Goal: Use online tool/utility: Utilize a website feature to perform a specific function

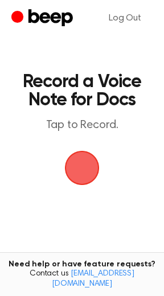
click at [76, 171] on span "button" at bounding box center [82, 168] width 39 height 39
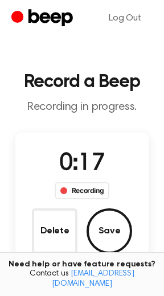
drag, startPoint x: 105, startPoint y: 226, endPoint x: 98, endPoint y: 225, distance: 7.5
click at [99, 225] on button "Save" at bounding box center [110, 232] width 46 height 46
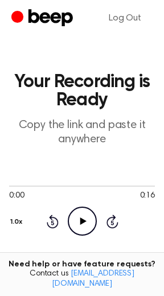
click at [78, 223] on icon "Play Audio" at bounding box center [82, 221] width 29 height 29
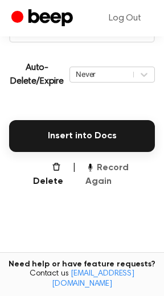
scroll to position [251, 0]
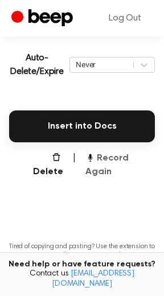
click at [107, 154] on button "Record Again" at bounding box center [120, 165] width 70 height 27
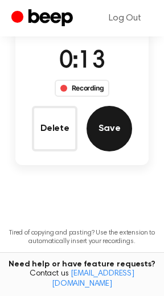
click at [99, 139] on button "Save" at bounding box center [110, 129] width 46 height 46
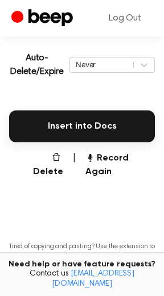
scroll to position [251, 0]
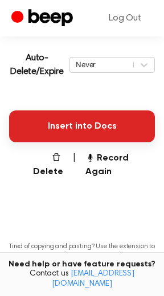
click at [70, 126] on button "Insert into Docs" at bounding box center [82, 127] width 146 height 32
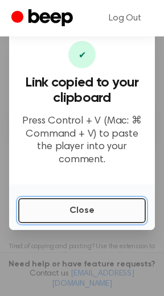
click at [75, 211] on button "Close" at bounding box center [82, 210] width 128 height 25
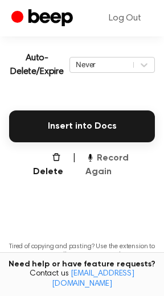
click at [111, 156] on button "Record Again" at bounding box center [120, 165] width 70 height 27
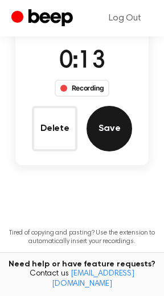
click at [104, 130] on button "Save" at bounding box center [110, 129] width 46 height 46
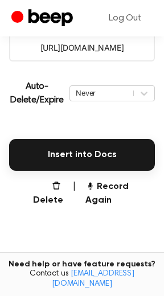
scroll to position [251, 0]
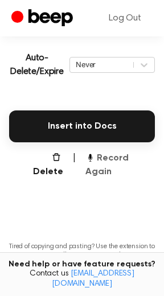
click at [123, 157] on button "Record Again" at bounding box center [120, 165] width 70 height 27
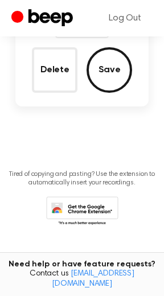
scroll to position [103, 0]
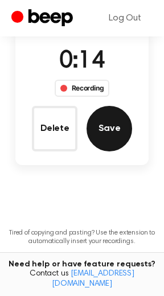
click at [113, 127] on button "Save" at bounding box center [110, 129] width 46 height 46
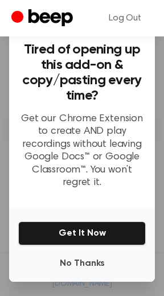
scroll to position [93, 0]
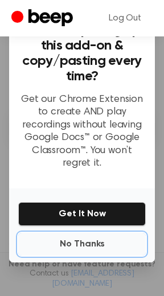
click at [89, 243] on button "No Thanks" at bounding box center [82, 244] width 128 height 23
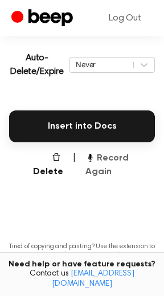
click at [118, 158] on button "Record Again" at bounding box center [120, 165] width 70 height 27
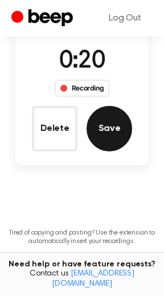
click at [108, 134] on button "Save" at bounding box center [110, 129] width 46 height 46
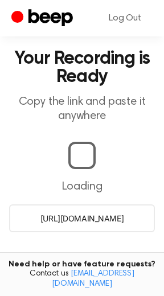
scroll to position [251, 0]
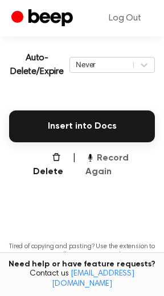
click at [115, 158] on button "Record Again" at bounding box center [120, 165] width 70 height 27
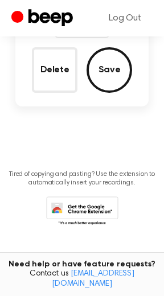
scroll to position [103, 0]
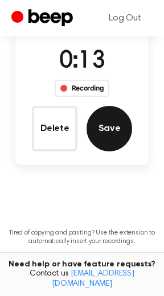
click at [113, 132] on button "Save" at bounding box center [110, 129] width 46 height 46
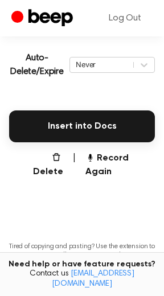
scroll to position [190, 0]
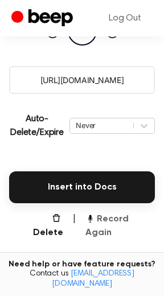
click at [107, 220] on button "Record Again" at bounding box center [120, 226] width 70 height 27
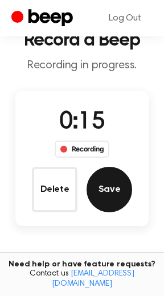
click at [103, 196] on button "Save" at bounding box center [110, 190] width 46 height 46
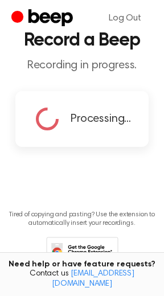
scroll to position [0, 0]
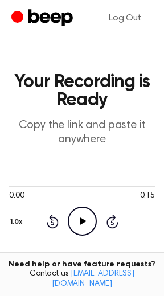
click at [83, 220] on icon at bounding box center [83, 221] width 6 height 7
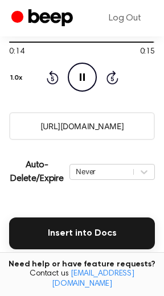
scroll to position [207, 0]
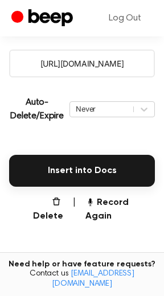
click at [107, 211] on main "Your Recording is Ready Copy the link and paste it anywhere 0:15 0:15 Your brow…" at bounding box center [82, 84] width 164 height 583
click at [106, 200] on button "Record Again" at bounding box center [120, 209] width 70 height 27
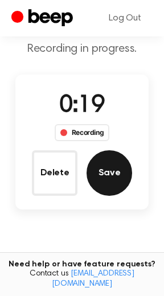
click at [106, 170] on button "Save" at bounding box center [110, 173] width 46 height 46
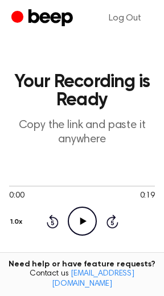
click at [81, 220] on icon "Play Audio" at bounding box center [82, 221] width 29 height 29
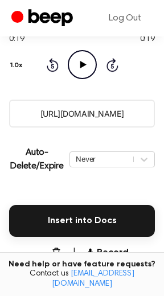
scroll to position [201, 0]
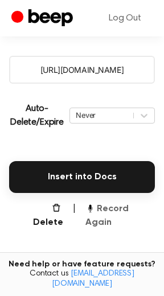
click at [104, 208] on button "Record Again" at bounding box center [120, 215] width 70 height 27
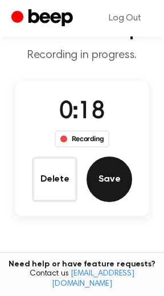
click at [107, 177] on button "Save" at bounding box center [110, 180] width 46 height 46
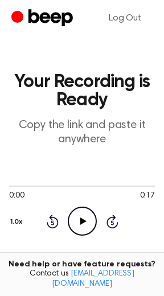
click at [81, 219] on icon "Play Audio" at bounding box center [82, 221] width 29 height 29
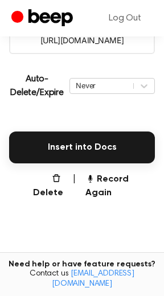
scroll to position [264, 0]
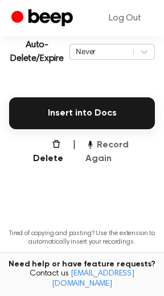
click at [119, 149] on button "Record Again" at bounding box center [120, 151] width 70 height 27
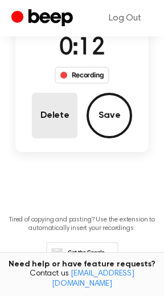
click at [41, 114] on button "Delete" at bounding box center [55, 116] width 46 height 46
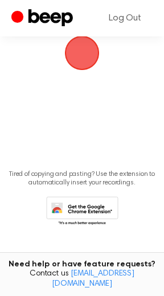
scroll to position [70, 0]
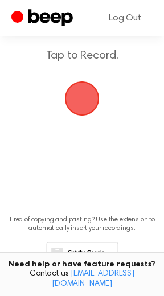
click at [83, 101] on span "button" at bounding box center [82, 98] width 39 height 39
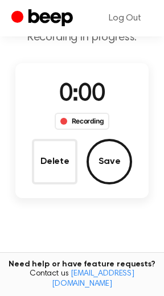
scroll to position [116, 0]
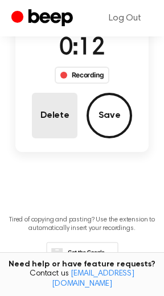
click at [55, 113] on button "Delete" at bounding box center [55, 116] width 46 height 46
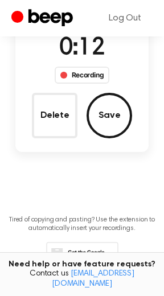
scroll to position [70, 0]
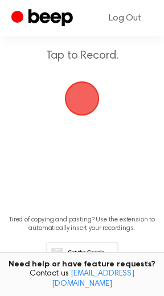
click at [85, 98] on span "button" at bounding box center [82, 98] width 39 height 39
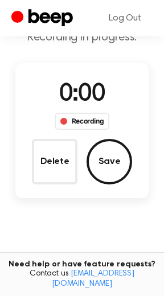
scroll to position [116, 0]
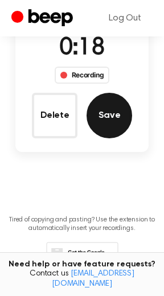
click at [102, 120] on button "Save" at bounding box center [110, 116] width 46 height 46
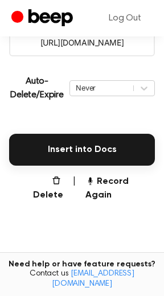
scroll to position [256, 0]
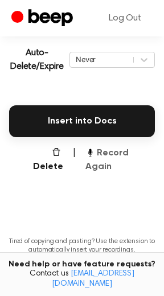
click at [122, 152] on button "Record Again" at bounding box center [120, 159] width 70 height 27
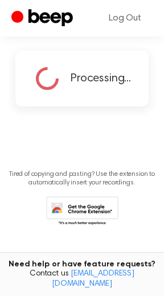
scroll to position [28, 0]
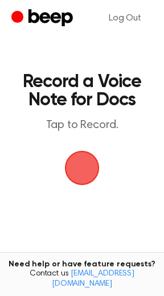
click at [72, 170] on span "button" at bounding box center [82, 168] width 32 height 32
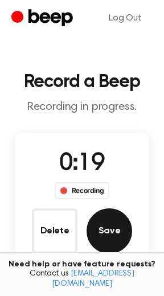
click at [117, 230] on button "Save" at bounding box center [110, 232] width 46 height 46
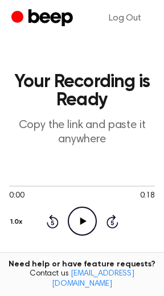
click at [79, 218] on icon "Play Audio" at bounding box center [82, 221] width 29 height 29
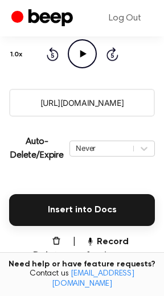
scroll to position [310, 0]
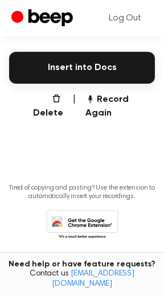
click at [111, 101] on button "Record Again" at bounding box center [120, 106] width 70 height 27
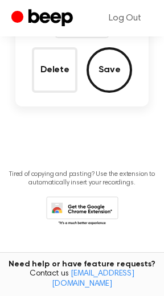
scroll to position [161, 0]
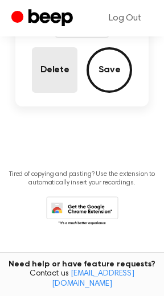
click at [38, 69] on button "Delete" at bounding box center [55, 70] width 46 height 46
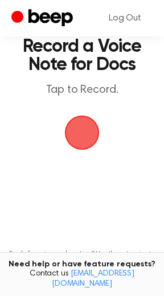
scroll to position [18, 0]
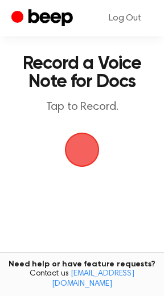
click at [87, 147] on span "button" at bounding box center [82, 150] width 32 height 32
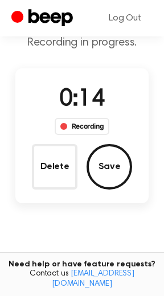
click at [24, 174] on div "0:14 Recording Delete Save" at bounding box center [82, 136] width 134 height 108
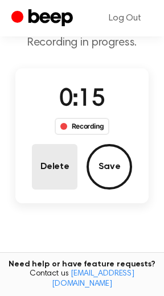
click at [54, 163] on button "Delete" at bounding box center [55, 167] width 46 height 46
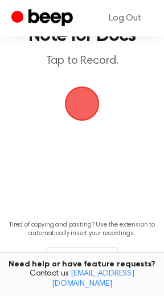
scroll to position [18, 0]
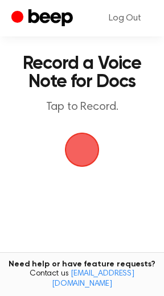
click at [55, 176] on main "Record a Voice Note for Docs Tap to Record. Tired of copying and pasting? Use t…" at bounding box center [82, 169] width 164 height 375
click at [81, 155] on span "button" at bounding box center [82, 150] width 32 height 32
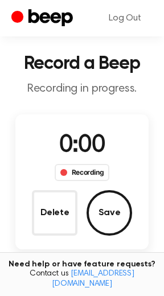
scroll to position [64, 0]
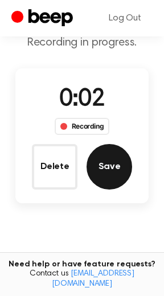
click at [100, 182] on button "Save" at bounding box center [110, 167] width 46 height 46
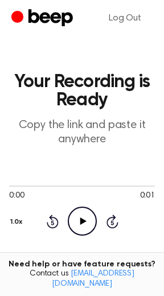
click at [83, 215] on icon "Play Audio" at bounding box center [82, 221] width 29 height 29
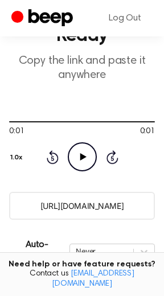
scroll to position [156, 0]
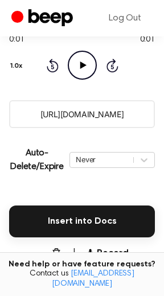
click at [36, 251] on button "Delete" at bounding box center [43, 260] width 40 height 27
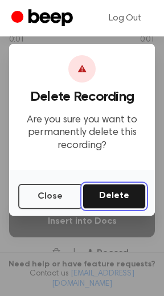
click at [96, 191] on button "Delete" at bounding box center [114, 196] width 63 height 25
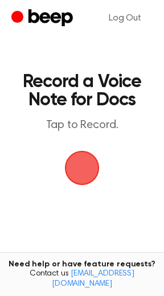
click at [65, 186] on span "button" at bounding box center [82, 168] width 35 height 35
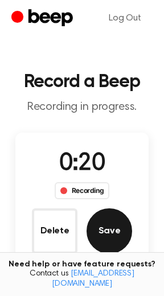
click at [107, 234] on button "Save" at bounding box center [110, 232] width 46 height 46
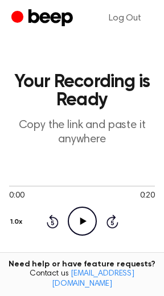
click at [63, 224] on div "Rewind 5 seconds Play Audio Skip 5 seconds" at bounding box center [82, 221] width 72 height 29
click at [68, 219] on icon "Play Audio" at bounding box center [82, 221] width 29 height 29
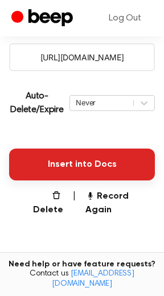
scroll to position [267, 0]
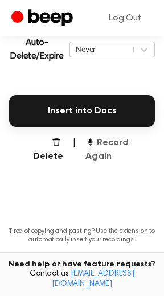
click at [106, 143] on button "Record Again" at bounding box center [120, 149] width 70 height 27
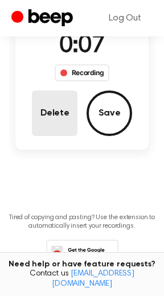
click at [55, 105] on button "Delete" at bounding box center [55, 114] width 46 height 46
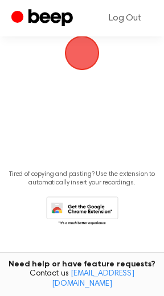
scroll to position [72, 0]
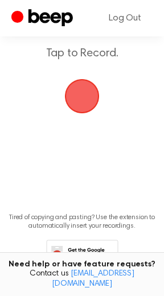
click at [83, 96] on span "button" at bounding box center [82, 96] width 39 height 39
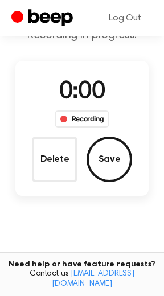
scroll to position [118, 0]
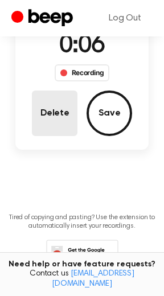
click at [47, 103] on button "Delete" at bounding box center [55, 114] width 46 height 46
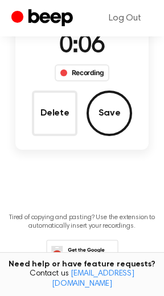
scroll to position [72, 0]
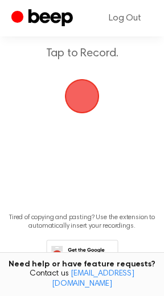
click at [82, 92] on span "button" at bounding box center [82, 96] width 35 height 35
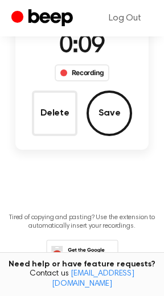
click at [45, 115] on button "Delete" at bounding box center [55, 114] width 46 height 46
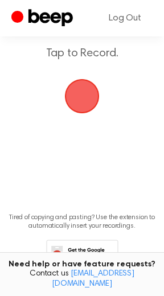
click at [81, 97] on span "button" at bounding box center [82, 96] width 39 height 39
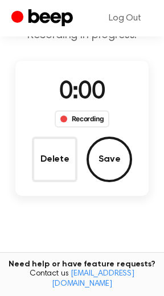
scroll to position [118, 0]
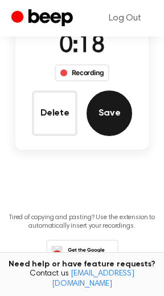
click at [105, 124] on button "Save" at bounding box center [110, 114] width 46 height 46
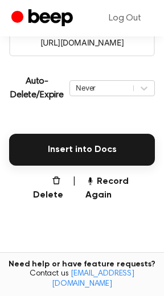
scroll to position [256, 0]
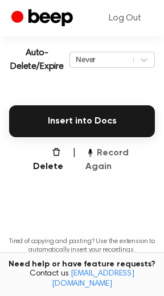
click at [120, 153] on button "Record Again" at bounding box center [120, 159] width 70 height 27
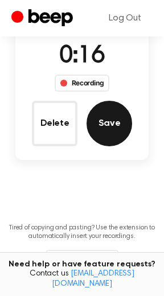
click at [109, 134] on button "Save" at bounding box center [110, 124] width 46 height 46
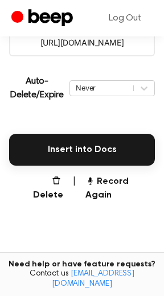
scroll to position [256, 0]
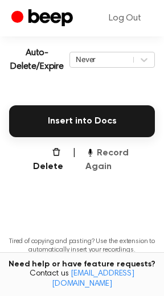
click at [106, 153] on button "Record Again" at bounding box center [120, 159] width 70 height 27
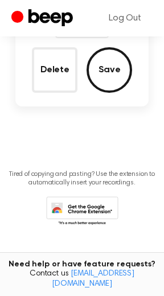
scroll to position [108, 0]
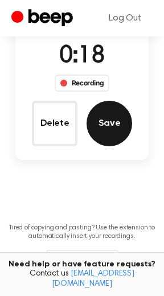
click at [116, 133] on button "Save" at bounding box center [110, 124] width 46 height 46
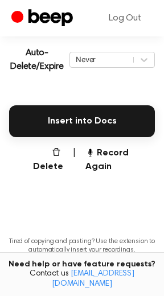
scroll to position [256, 0]
click at [119, 154] on button "Record Again" at bounding box center [120, 159] width 70 height 27
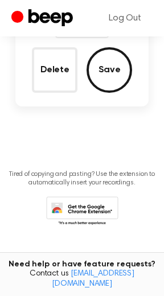
scroll to position [108, 0]
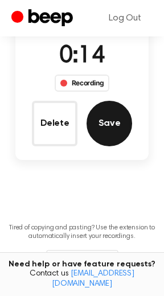
click at [114, 125] on button "Save" at bounding box center [110, 124] width 46 height 46
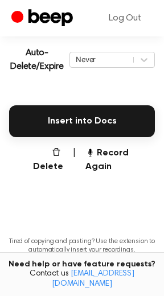
scroll to position [256, 0]
click at [115, 150] on button "Record Again" at bounding box center [120, 159] width 70 height 27
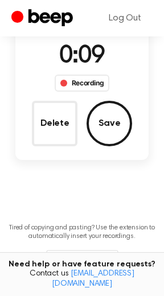
click at [58, 119] on button "Delete" at bounding box center [55, 124] width 46 height 46
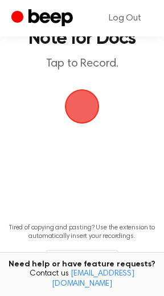
click at [84, 109] on span "button" at bounding box center [82, 106] width 49 height 49
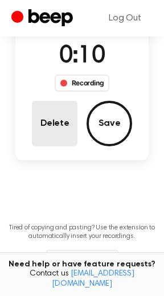
click at [54, 126] on button "Delete" at bounding box center [55, 124] width 46 height 46
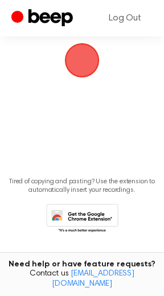
scroll to position [62, 0]
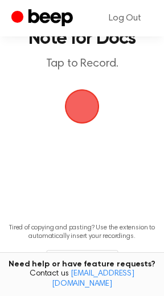
click at [85, 112] on span "button" at bounding box center [82, 106] width 52 height 52
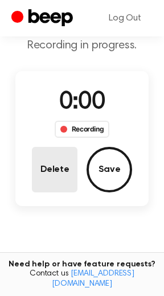
scroll to position [108, 0]
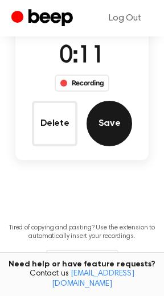
click at [110, 127] on button "Save" at bounding box center [110, 124] width 46 height 46
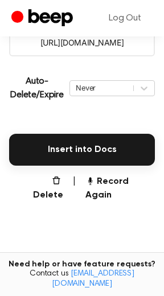
scroll to position [256, 0]
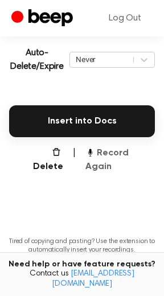
click at [137, 156] on button "Record Again" at bounding box center [120, 159] width 70 height 27
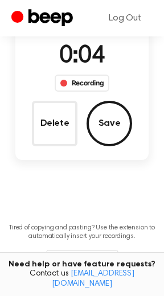
click at [43, 113] on button "Delete" at bounding box center [55, 124] width 46 height 46
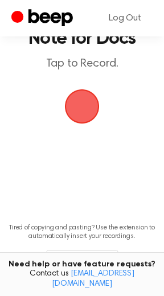
click at [84, 109] on span "button" at bounding box center [82, 106] width 56 height 56
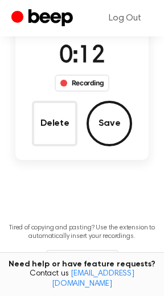
click at [112, 116] on button "Save" at bounding box center [110, 124] width 46 height 46
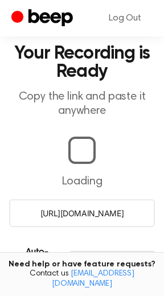
scroll to position [256, 0]
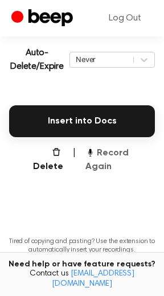
click at [113, 153] on button "Record Again" at bounding box center [120, 159] width 70 height 27
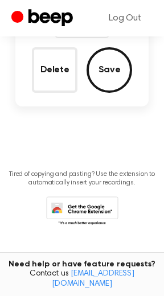
scroll to position [108, 0]
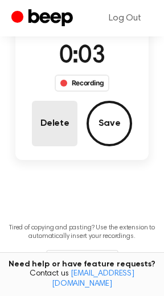
click at [62, 117] on button "Delete" at bounding box center [55, 124] width 46 height 46
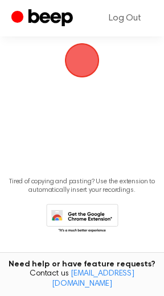
scroll to position [62, 0]
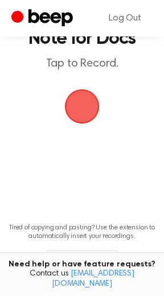
click at [84, 108] on span "button" at bounding box center [82, 106] width 42 height 42
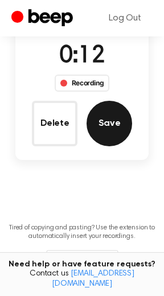
drag, startPoint x: 122, startPoint y: 112, endPoint x: 121, endPoint y: 118, distance: 5.8
click at [121, 118] on button "Save" at bounding box center [110, 124] width 46 height 46
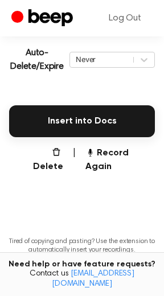
scroll to position [256, 0]
click at [122, 153] on button "Record Again" at bounding box center [120, 159] width 70 height 27
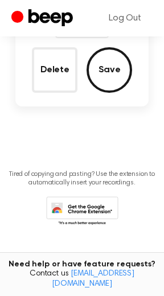
scroll to position [108, 0]
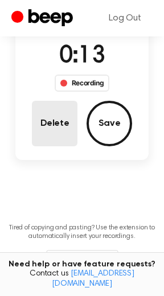
click at [48, 117] on button "Delete" at bounding box center [55, 124] width 46 height 46
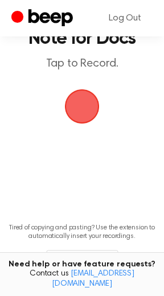
click at [82, 104] on span "button" at bounding box center [82, 106] width 37 height 37
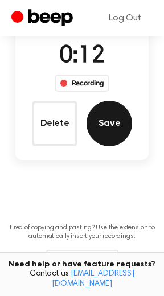
click at [112, 125] on button "Save" at bounding box center [110, 124] width 46 height 46
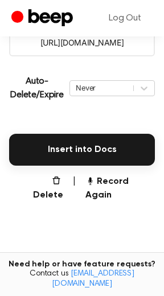
scroll to position [256, 0]
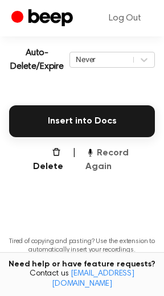
click at [134, 154] on button "Record Again" at bounding box center [120, 159] width 70 height 27
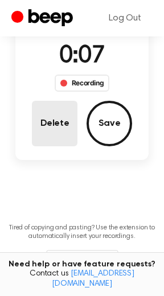
click at [66, 125] on button "Delete" at bounding box center [55, 124] width 46 height 46
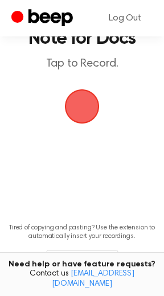
click at [87, 101] on span "button" at bounding box center [82, 107] width 48 height 48
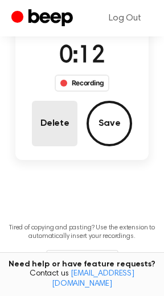
click at [52, 130] on button "Delete" at bounding box center [55, 124] width 46 height 46
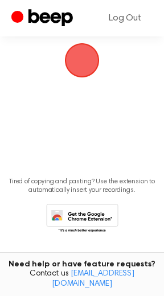
scroll to position [62, 0]
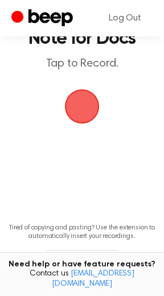
click at [83, 111] on span "button" at bounding box center [82, 107] width 46 height 46
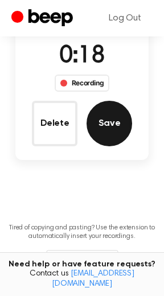
click at [100, 134] on button "Save" at bounding box center [110, 124] width 46 height 46
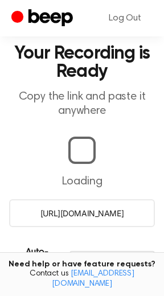
scroll to position [256, 0]
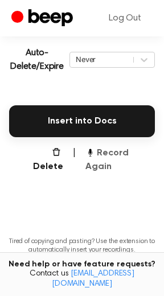
click at [128, 154] on button "Record Again" at bounding box center [120, 159] width 70 height 27
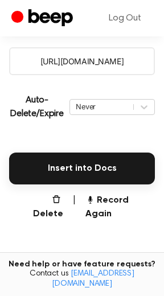
scroll to position [225, 0]
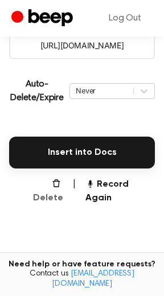
click at [34, 183] on button "Delete" at bounding box center [43, 191] width 40 height 27
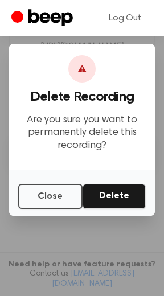
click at [94, 11] on div "Log Out" at bounding box center [81, 18] width 141 height 36
click at [31, 198] on button "Close" at bounding box center [50, 196] width 64 height 25
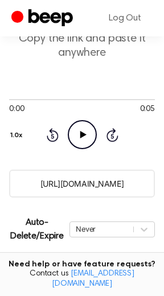
scroll to position [50, 0]
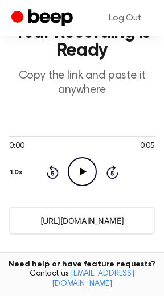
click at [80, 169] on icon "Play Audio" at bounding box center [82, 171] width 29 height 29
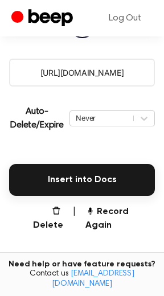
scroll to position [209, 0]
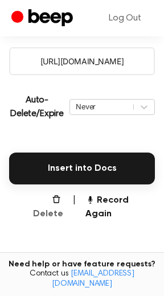
click at [49, 202] on button "Delete" at bounding box center [43, 207] width 40 height 27
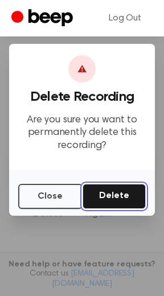
click at [127, 199] on button "Delete" at bounding box center [114, 196] width 63 height 25
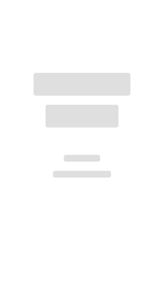
scroll to position [115, 0]
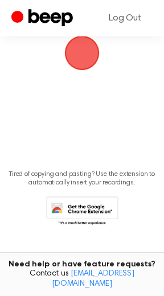
click at [72, 66] on span "button" at bounding box center [82, 53] width 37 height 37
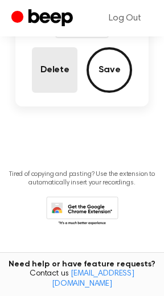
click at [53, 71] on button "Delete" at bounding box center [55, 70] width 46 height 46
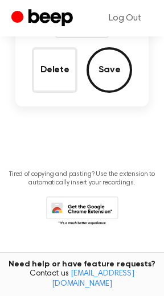
scroll to position [115, 0]
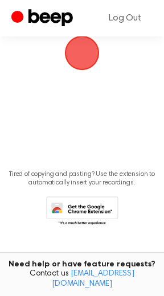
click at [89, 46] on span "button" at bounding box center [82, 53] width 35 height 35
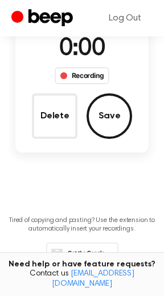
scroll to position [161, 0]
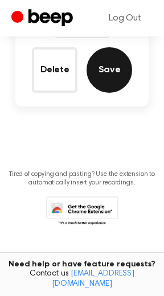
click at [107, 70] on button "Save" at bounding box center [110, 70] width 46 height 46
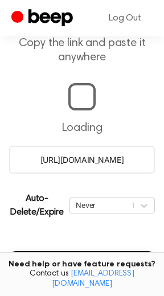
scroll to position [94, 0]
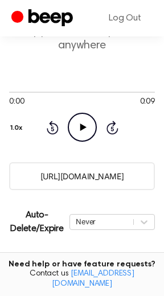
click at [81, 128] on icon at bounding box center [83, 127] width 6 height 7
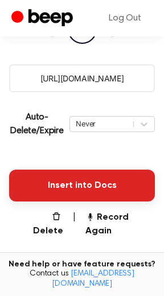
scroll to position [238, 0]
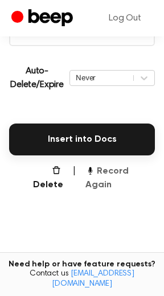
click at [123, 171] on button "Record Again" at bounding box center [120, 178] width 70 height 27
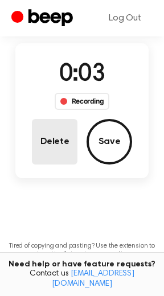
click at [59, 133] on button "Delete" at bounding box center [55, 142] width 46 height 46
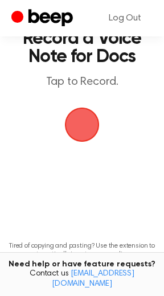
click at [85, 127] on span "button" at bounding box center [82, 125] width 35 height 35
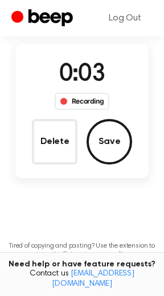
click at [56, 141] on button "Delete" at bounding box center [55, 142] width 46 height 46
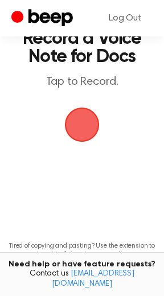
click at [84, 127] on span "button" at bounding box center [82, 125] width 35 height 35
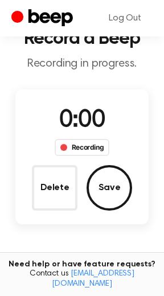
scroll to position [89, 0]
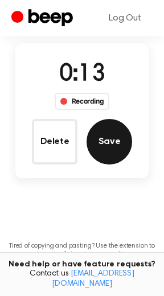
click at [101, 144] on button "Save" at bounding box center [110, 142] width 46 height 46
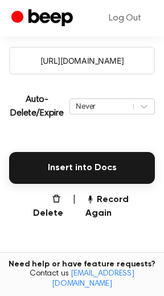
scroll to position [238, 0]
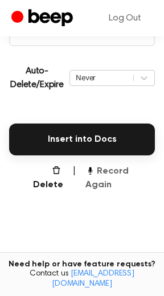
click at [139, 171] on button "Record Again" at bounding box center [120, 178] width 70 height 27
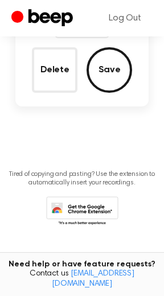
scroll to position [89, 0]
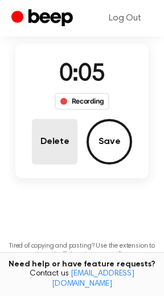
click at [40, 137] on button "Delete" at bounding box center [55, 142] width 46 height 46
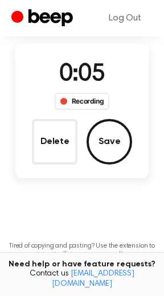
scroll to position [43, 0]
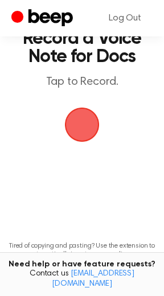
click at [82, 125] on span "button" at bounding box center [82, 125] width 32 height 32
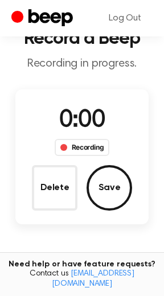
scroll to position [89, 0]
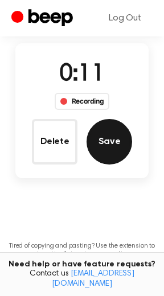
click at [103, 148] on button "Save" at bounding box center [110, 142] width 46 height 46
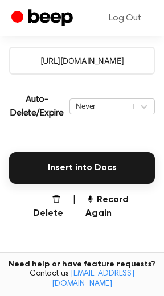
scroll to position [238, 0]
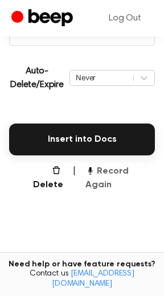
click at [134, 170] on button "Record Again" at bounding box center [120, 178] width 70 height 27
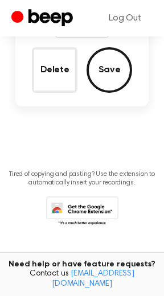
scroll to position [89, 0]
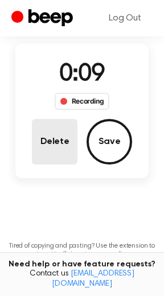
click at [58, 157] on button "Delete" at bounding box center [55, 142] width 46 height 46
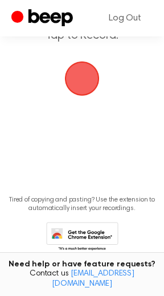
scroll to position [43, 0]
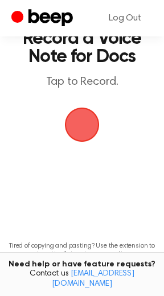
click at [80, 131] on span "button" at bounding box center [82, 125] width 35 height 35
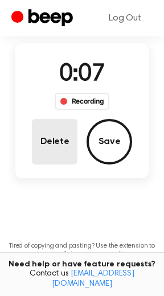
click at [46, 150] on button "Delete" at bounding box center [55, 142] width 46 height 46
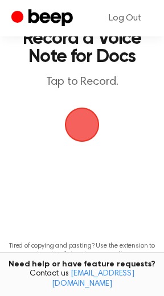
click at [83, 129] on span "button" at bounding box center [82, 125] width 32 height 32
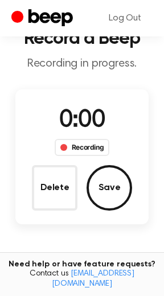
scroll to position [89, 0]
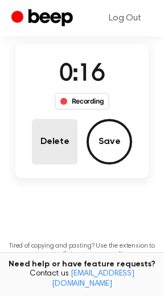
click at [43, 141] on button "Delete" at bounding box center [55, 142] width 46 height 46
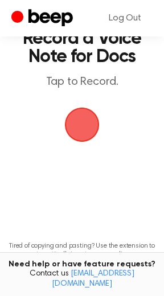
click at [81, 126] on span "button" at bounding box center [82, 125] width 32 height 32
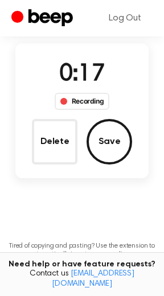
click at [101, 147] on button "Save" at bounding box center [110, 142] width 46 height 46
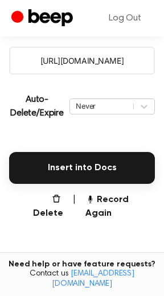
scroll to position [238, 0]
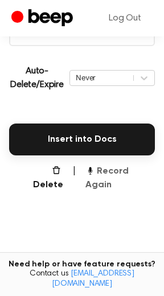
click at [107, 172] on button "Record Again" at bounding box center [120, 178] width 70 height 27
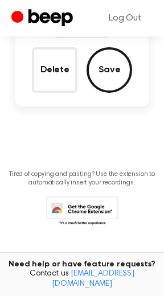
scroll to position [89, 0]
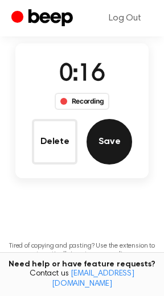
click at [100, 139] on button "Save" at bounding box center [110, 142] width 46 height 46
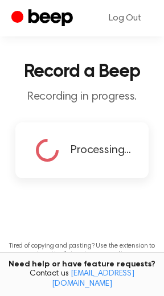
scroll to position [238, 0]
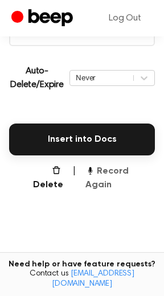
click at [119, 171] on button "Record Again" at bounding box center [120, 178] width 70 height 27
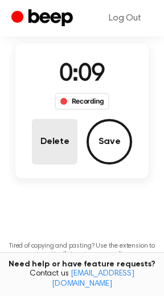
click at [54, 151] on button "Delete" at bounding box center [55, 142] width 46 height 46
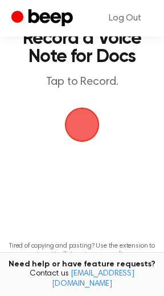
click at [88, 129] on span "button" at bounding box center [82, 125] width 35 height 35
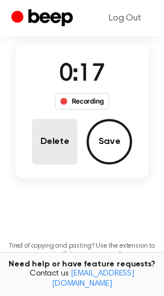
click at [44, 149] on button "Delete" at bounding box center [55, 142] width 46 height 46
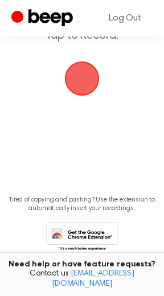
scroll to position [43, 0]
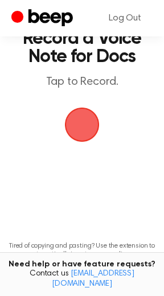
click at [82, 132] on span "button" at bounding box center [82, 125] width 32 height 32
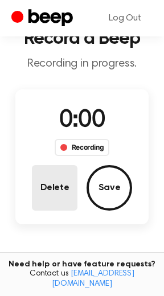
scroll to position [89, 0]
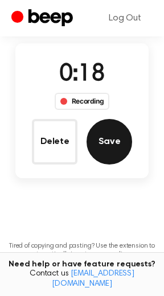
click at [103, 141] on button "Save" at bounding box center [110, 142] width 46 height 46
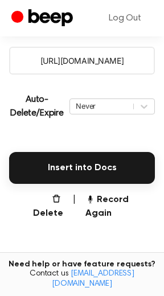
scroll to position [238, 0]
